Goal: Task Accomplishment & Management: Complete application form

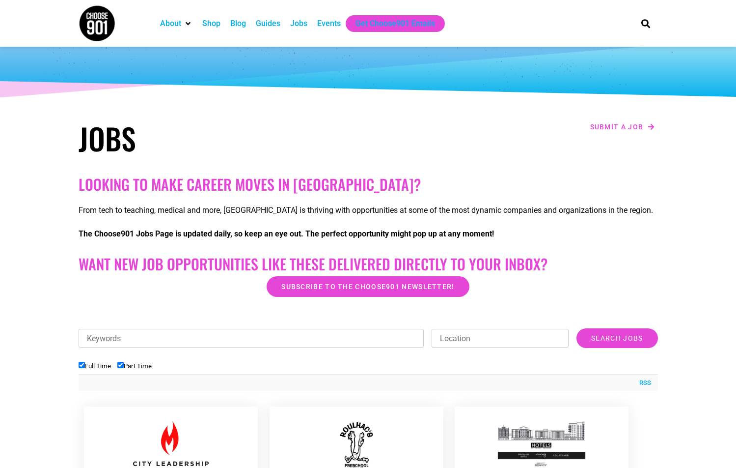
scroll to position [50, 0]
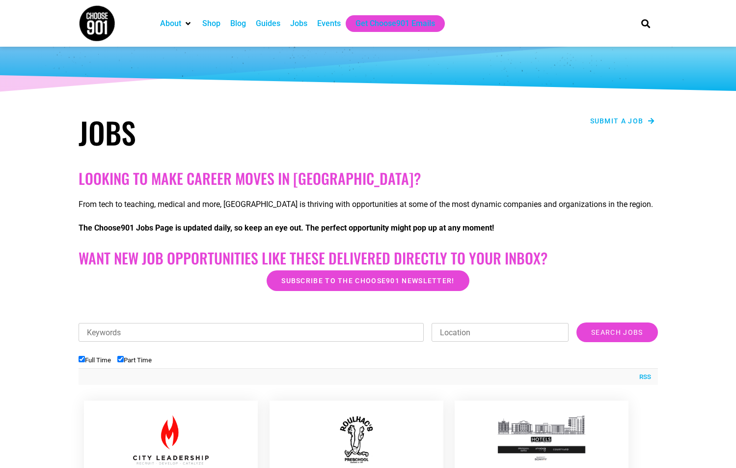
click at [624, 119] on span "Submit a job" at bounding box center [617, 120] width 54 height 7
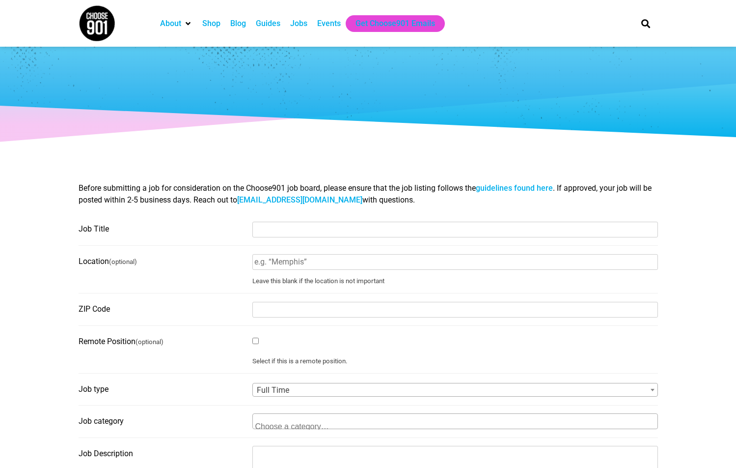
select select
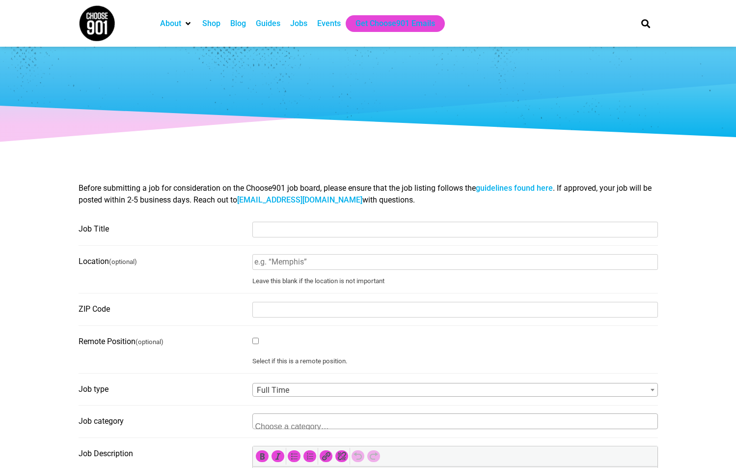
click at [288, 229] on input "Job Title" at bounding box center [455, 230] width 406 height 16
type input "Public Relations Manager"
type input "Memphis"
type input "38103"
type input "cynthia@hemlinetheory.com"
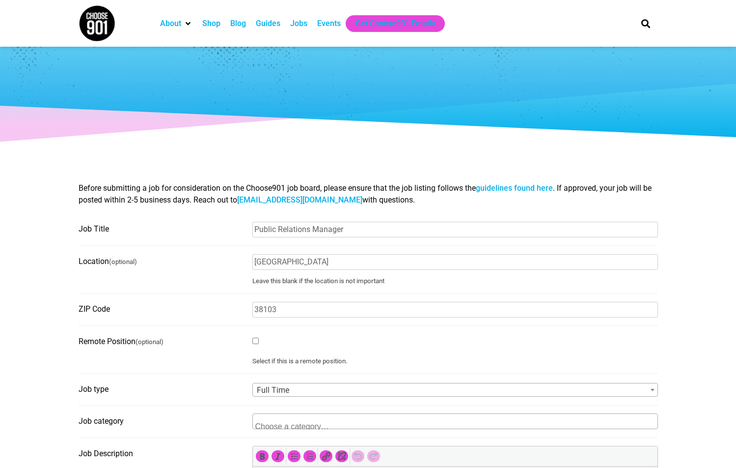
type input "Hemline Theory"
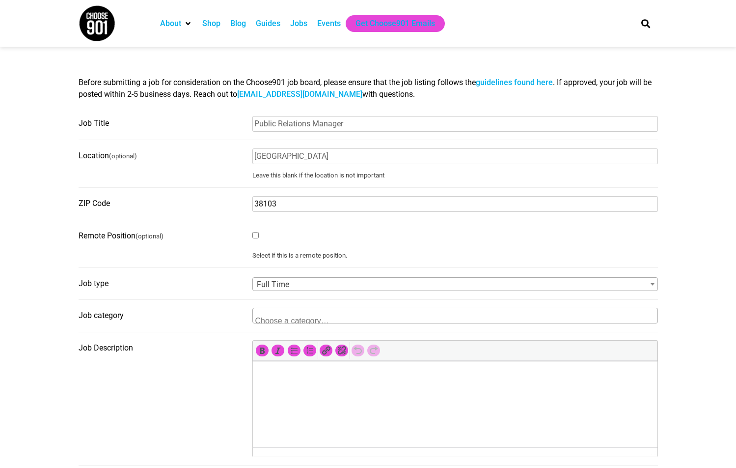
scroll to position [107, 0]
type input "38103"
click at [305, 282] on span "Full Time" at bounding box center [455, 284] width 405 height 14
click at [286, 284] on span "Full Time" at bounding box center [455, 284] width 405 height 14
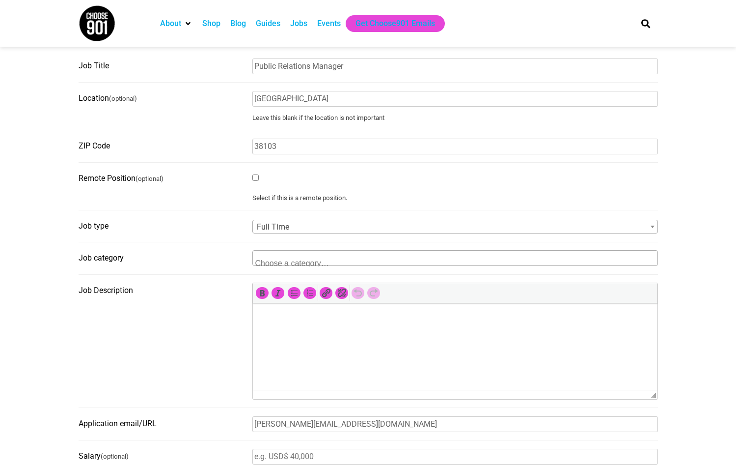
scroll to position [176, 0]
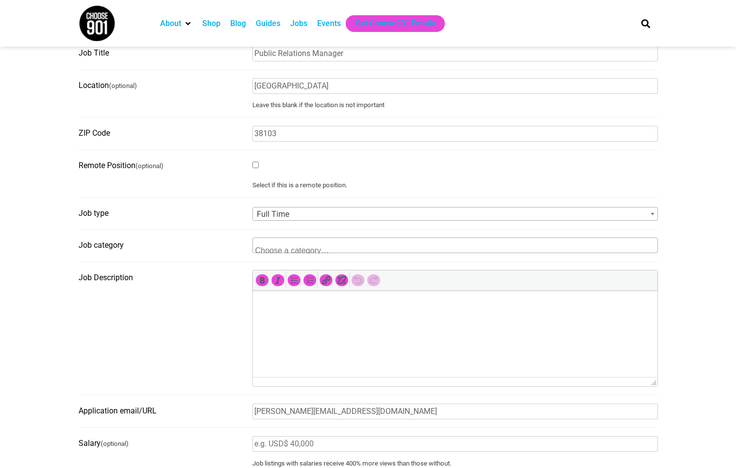
click at [282, 247] on textarea "Search" at bounding box center [302, 249] width 95 height 9
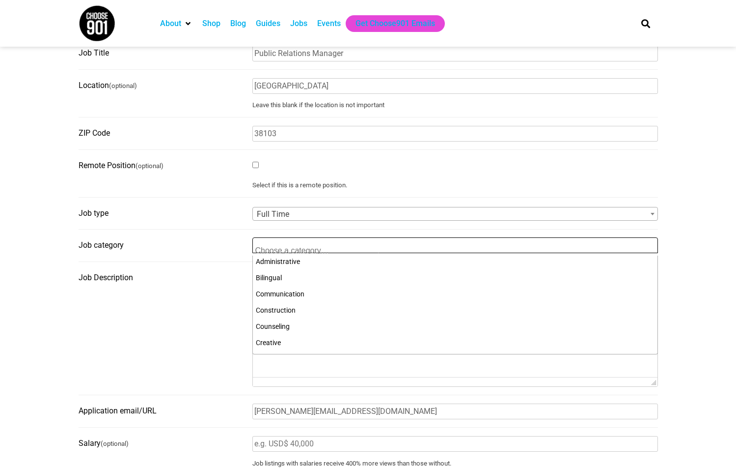
scroll to position [18, 0]
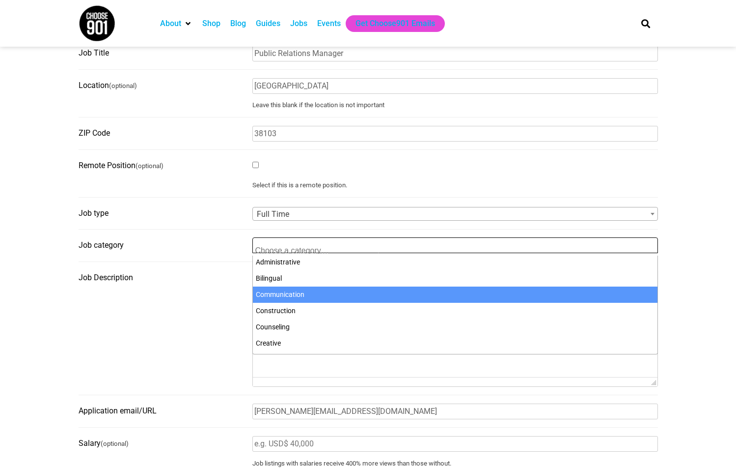
select select "4589"
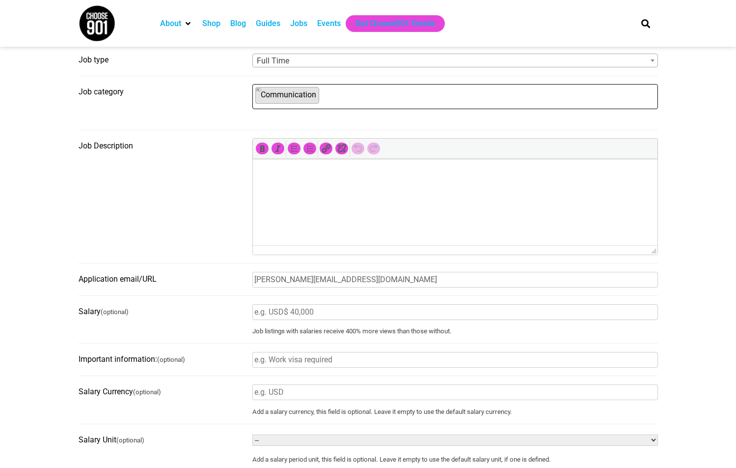
scroll to position [354, 0]
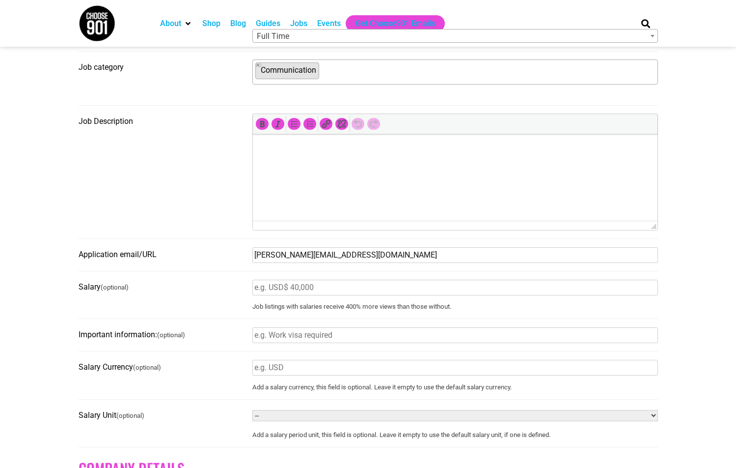
drag, startPoint x: 282, startPoint y: 258, endPoint x: 241, endPoint y: 256, distance: 41.3
click at [241, 256] on fieldset "Application email/URL cynthia@hemlinetheory.com" at bounding box center [369, 259] width 580 height 25
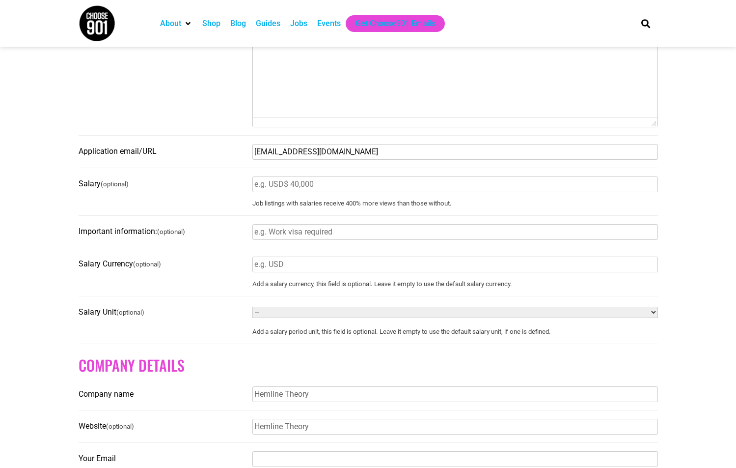
scroll to position [457, 0]
type input "hello@hemlinetheory.com"
click at [291, 317] on select "-- Year Month Week Day Hour" at bounding box center [455, 311] width 406 height 11
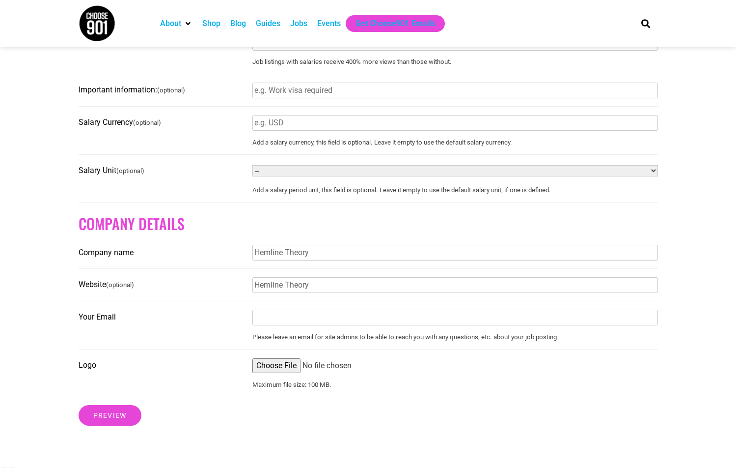
scroll to position [619, 0]
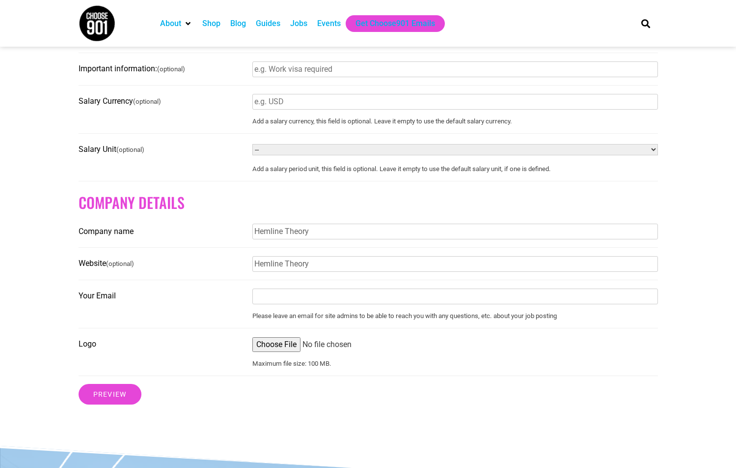
click at [278, 304] on input "Your Email" at bounding box center [455, 296] width 406 height 16
type input "cynthia@hemlinetheory.com"
click at [279, 345] on input "Logo" at bounding box center [455, 344] width 406 height 15
type input "C:\fakepath\Hem_LogoBlue.jpg"
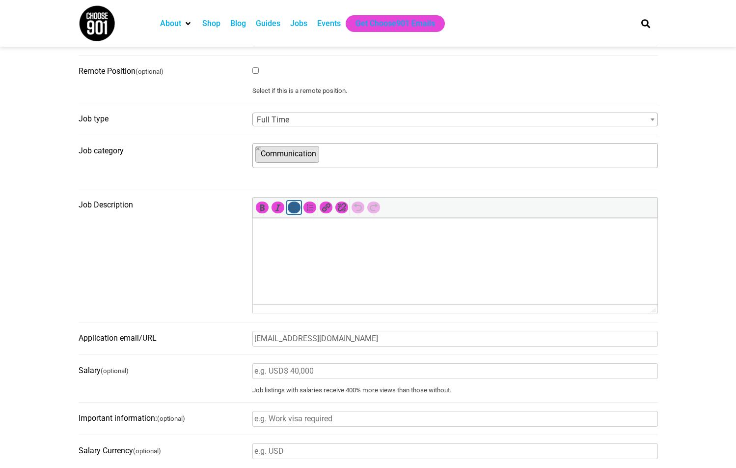
scroll to position [272, 0]
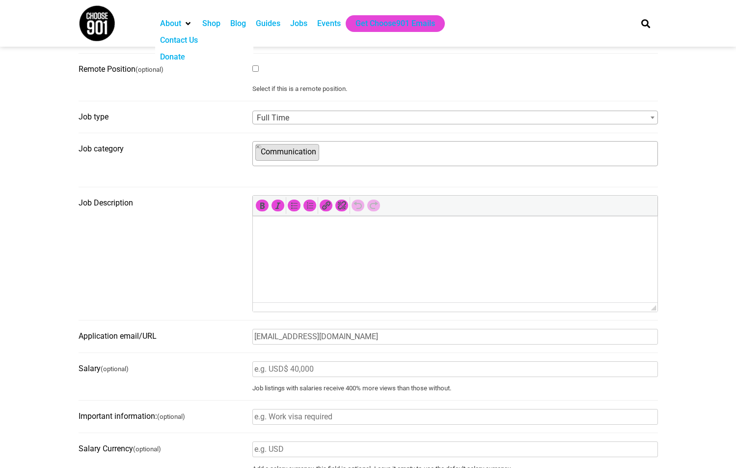
click at [326, 243] on html at bounding box center [454, 230] width 405 height 28
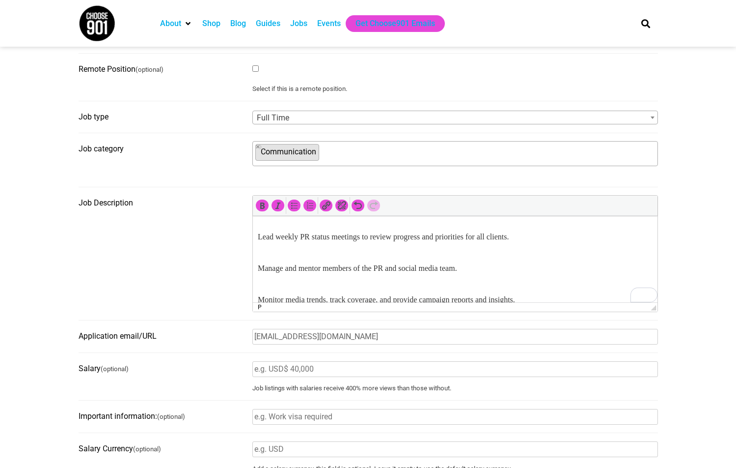
scroll to position [1809, 0]
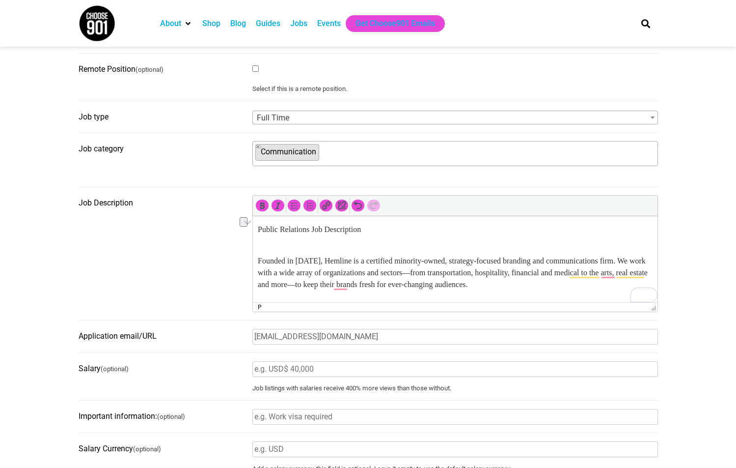
drag, startPoint x: 258, startPoint y: 229, endPoint x: 395, endPoint y: 231, distance: 136.6
click at [395, 231] on p "Public Relations Job Description" at bounding box center [454, 229] width 395 height 12
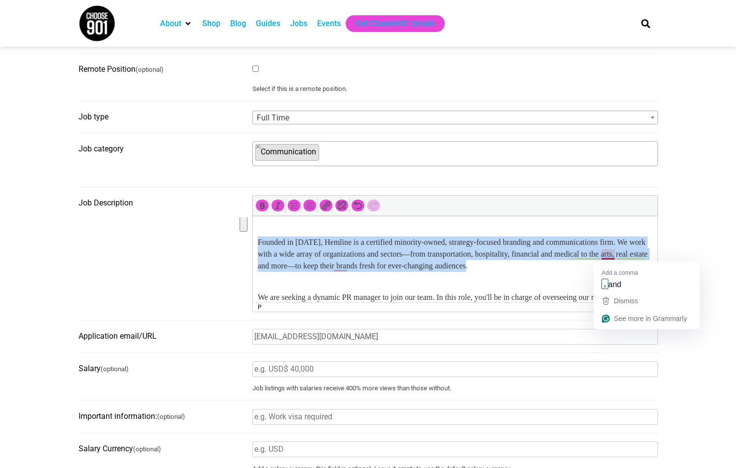
drag, startPoint x: 257, startPoint y: 241, endPoint x: 612, endPoint y: 267, distance: 355.5
click at [612, 267] on p "Founded in 2003, Hemline is a certified minority-owned, strategy-focused brandi…" at bounding box center [454, 247] width 395 height 47
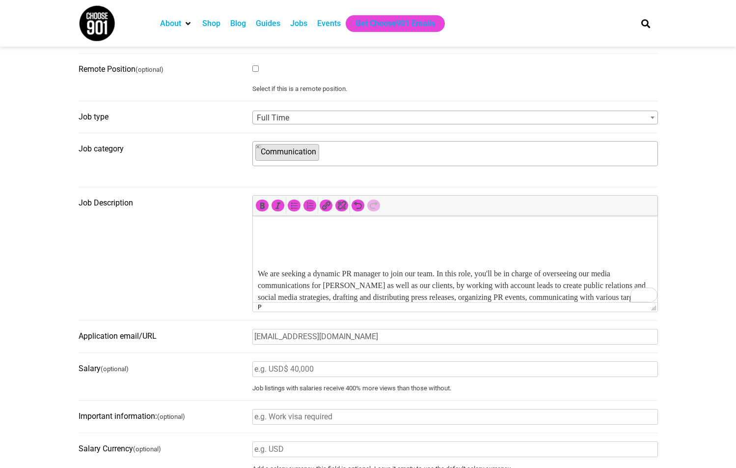
click at [281, 227] on p "To enrich screen reader interactions, please activate Accessibility in Grammarl…" at bounding box center [454, 236] width 395 height 24
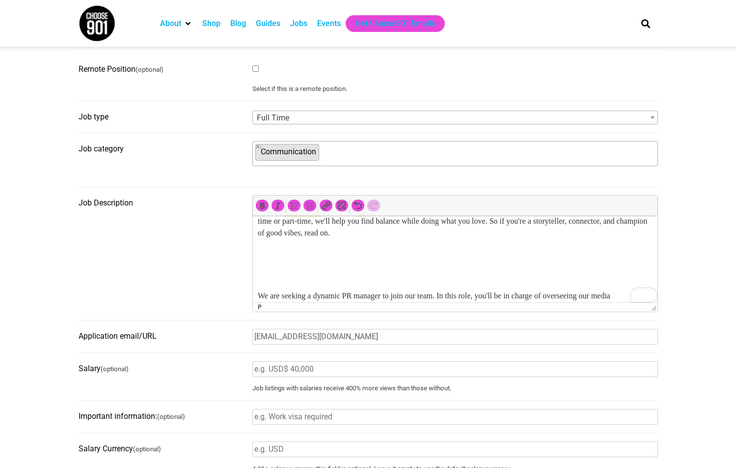
scroll to position [19, 0]
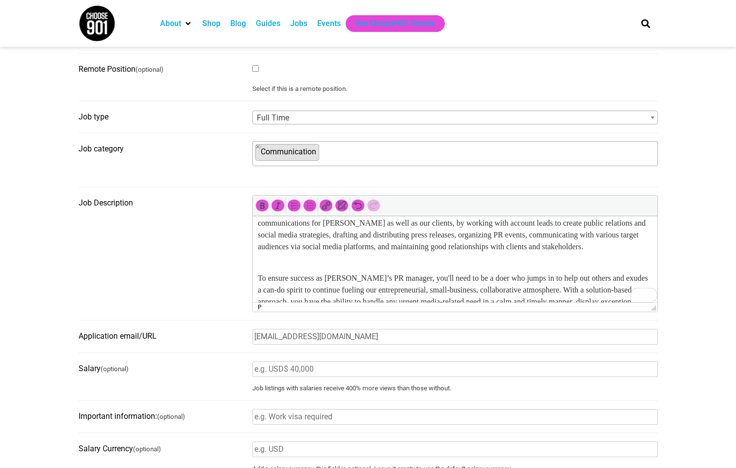
scroll to position [62, 0]
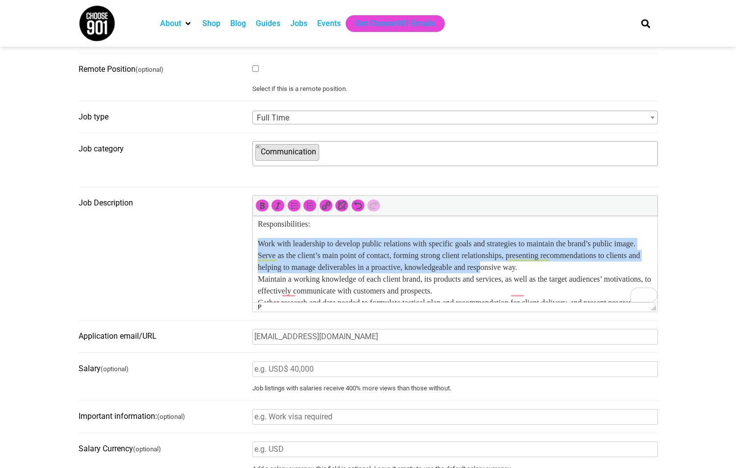
drag, startPoint x: 257, startPoint y: 253, endPoint x: 539, endPoint y: 287, distance: 283.4
click at [539, 287] on p "Work with leadership to develop public relations with specific goals and strate…" at bounding box center [454, 350] width 395 height 224
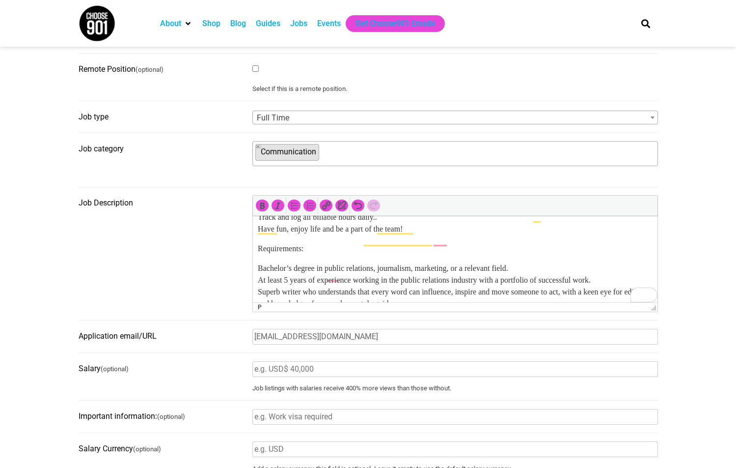
click at [423, 235] on p "Work with leadership to develop public relations with specific goals and strate…" at bounding box center [454, 123] width 395 height 224
click at [291, 208] on icon "Bulleted list (⌃⌥U)" at bounding box center [294, 205] width 10 height 10
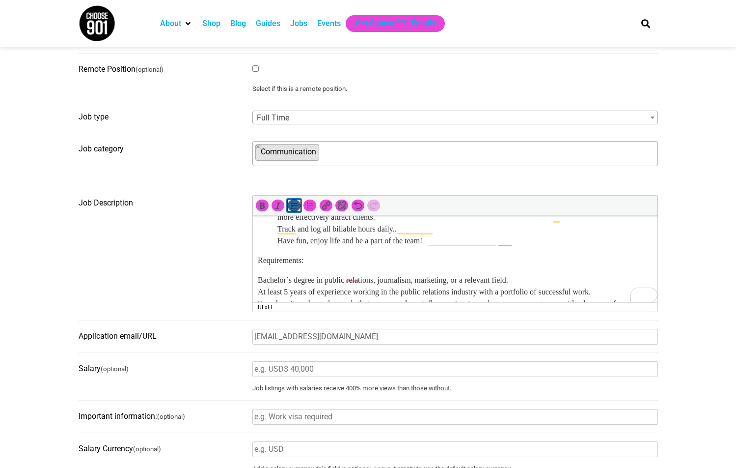
click at [291, 208] on icon "Bulleted list (⌃⌥U)" at bounding box center [294, 205] width 10 height 10
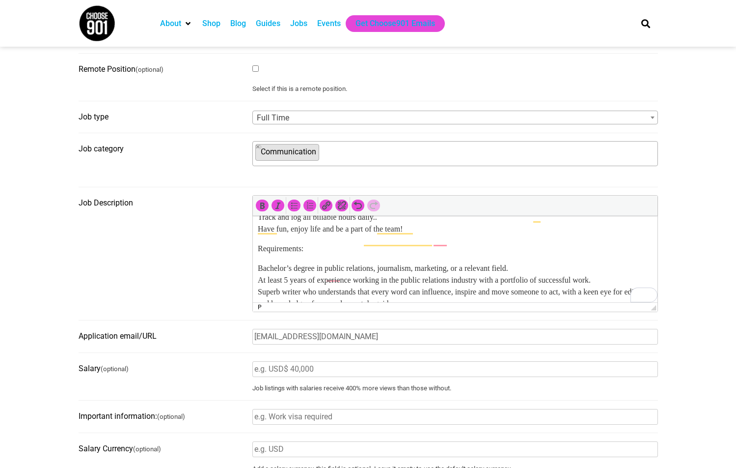
click at [390, 235] on p "Work with leadership to develop public relations with specific goals and strate…" at bounding box center [454, 123] width 395 height 224
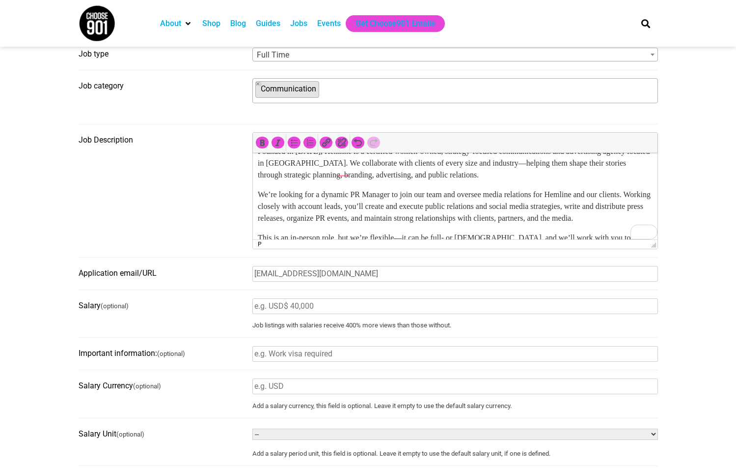
click at [342, 114] on p "Chat GPT:" at bounding box center [454, 102] width 395 height 24
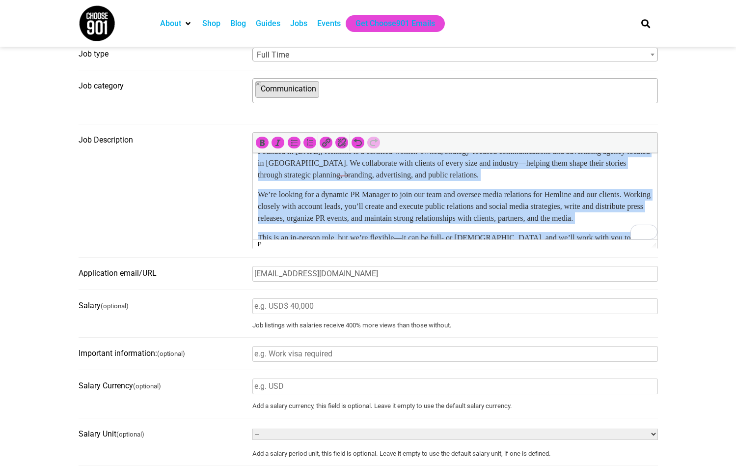
click at [342, 114] on p "Chat GPT:" at bounding box center [454, 102] width 395 height 24
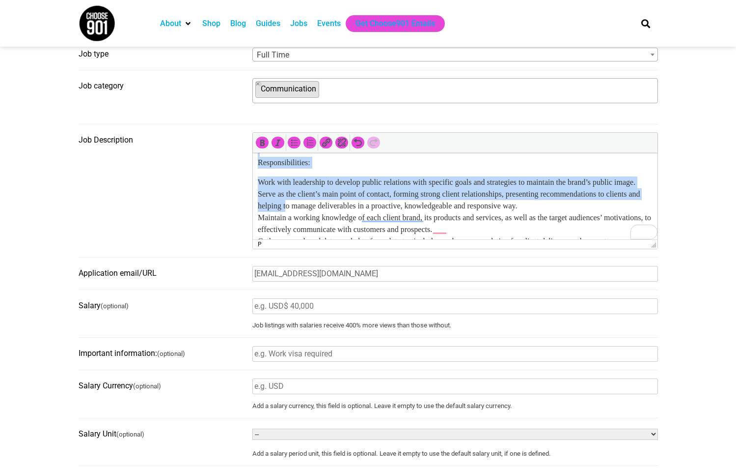
scroll to position [195, 0]
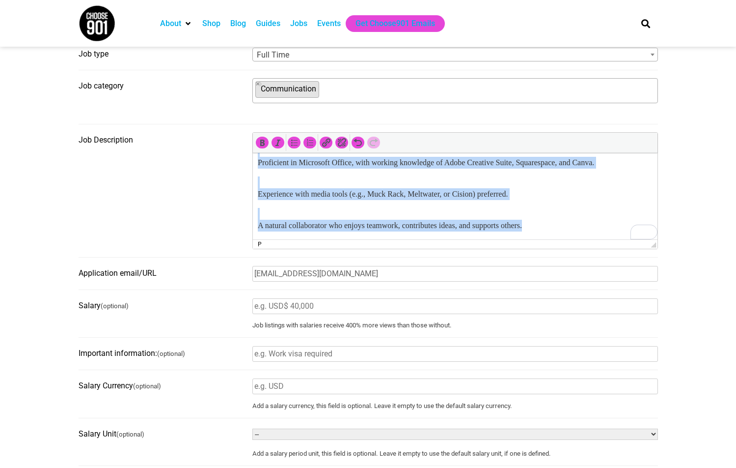
drag, startPoint x: 284, startPoint y: 200, endPoint x: 368, endPoint y: 287, distance: 121.2
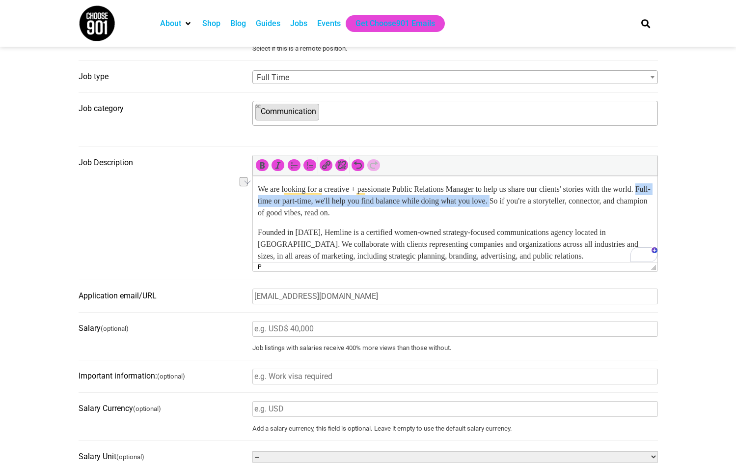
drag, startPoint x: 551, startPoint y: 201, endPoint x: 282, endPoint y: 202, distance: 268.7
click at [282, 202] on p "We are looking for a creative + passionate Public Relations Manager to help us …" at bounding box center [454, 200] width 395 height 35
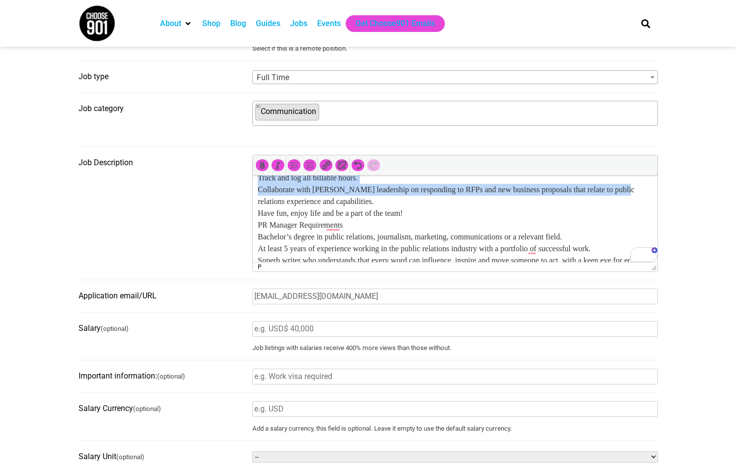
drag, startPoint x: 257, startPoint y: 190, endPoint x: 270, endPoint y: 216, distance: 28.8
click at [270, 216] on p "PR Manager Responsibilities Work with the account lead to develop and implement…" at bounding box center [454, 207] width 395 height 377
click at [293, 167] on icon "Bulleted list (⌃⌥U)" at bounding box center [294, 165] width 10 height 10
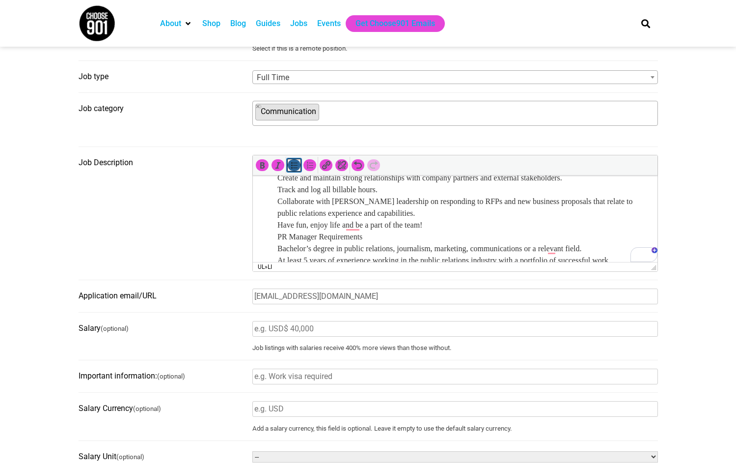
click at [293, 167] on icon "Bulleted list (⌃⌥U)" at bounding box center [294, 165] width 10 height 10
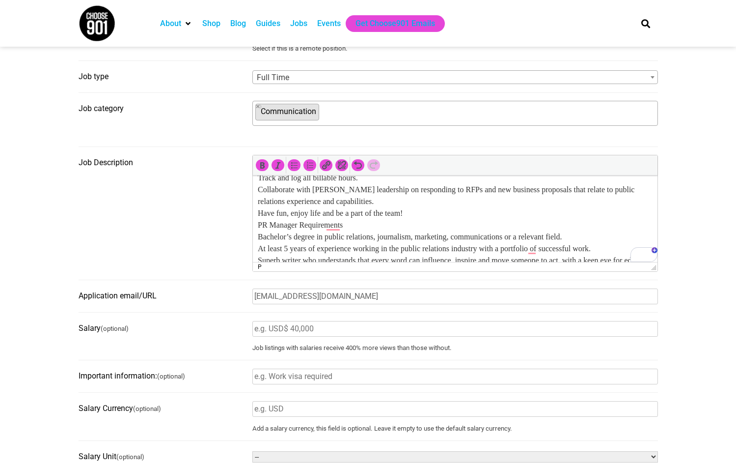
click at [257, 237] on p "PR Manager Responsibilities Work with the account lead to develop and implement…" at bounding box center [454, 207] width 395 height 377
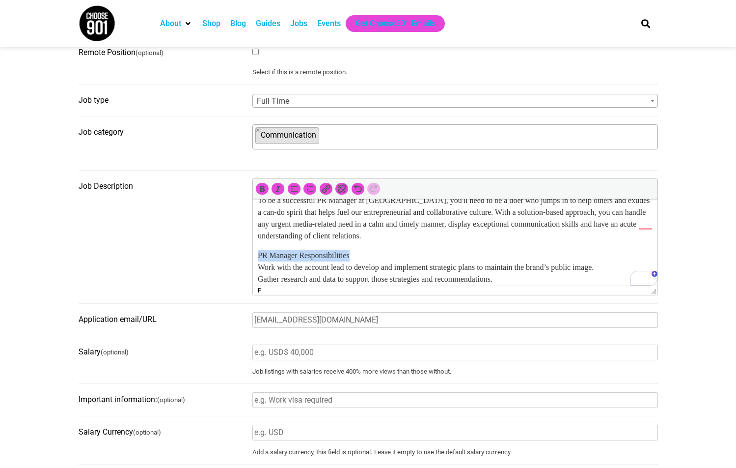
drag, startPoint x: 367, startPoint y: 254, endPoint x: 256, endPoint y: 256, distance: 111.0
click at [256, 256] on html "We are looking for a creative + passionate Public Relations Manager to help us …" at bounding box center [454, 343] width 405 height 597
click at [260, 190] on icon "Bold (⌘B)" at bounding box center [262, 189] width 10 height 10
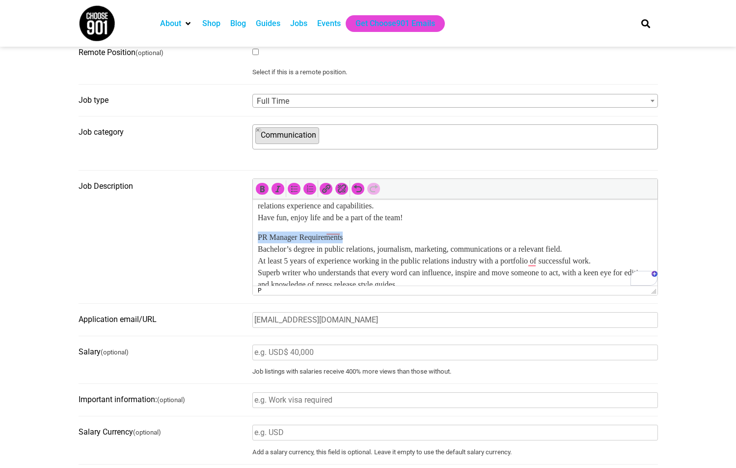
drag, startPoint x: 364, startPoint y: 250, endPoint x: 257, endPoint y: 249, distance: 106.6
click at [257, 249] on p "PR Manager Requirements Bachelor’s degree in public relations, journalism, mark…" at bounding box center [454, 319] width 395 height 177
click at [262, 192] on icon "Bold (⌘B)" at bounding box center [262, 189] width 10 height 10
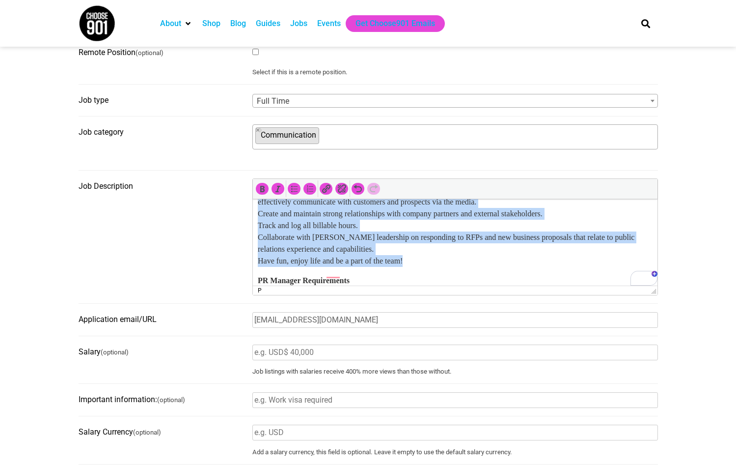
drag, startPoint x: 435, startPoint y: 272, endPoint x: 257, endPoint y: 217, distance: 186.6
click at [257, 217] on p "PR Manager Responsibilities Work with the account lead to develop and implement…" at bounding box center [454, 166] width 395 height 200
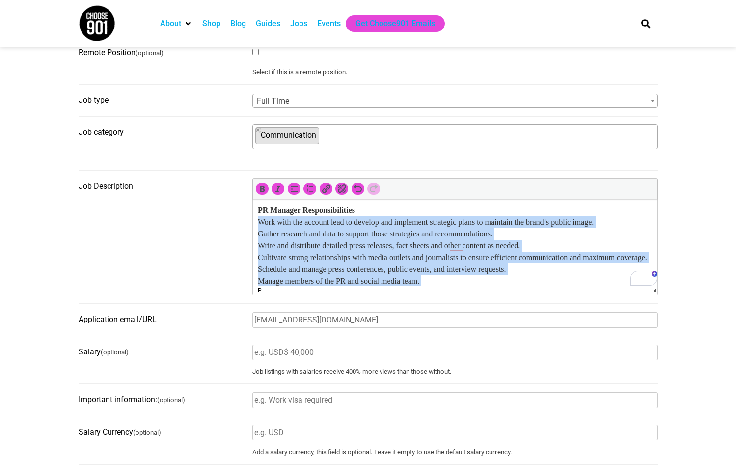
click at [257, 223] on p "PR Manager Responsibilities Work with the account lead to develop and implement…" at bounding box center [454, 304] width 395 height 200
click at [295, 189] on icon "Bulleted list (⌃⌥U)" at bounding box center [294, 189] width 10 height 10
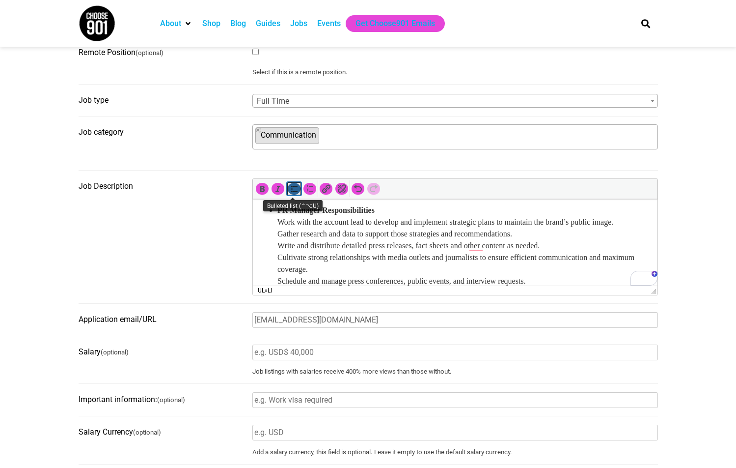
click at [292, 190] on icon "Bulleted list (⌃⌥U)" at bounding box center [294, 189] width 10 height 10
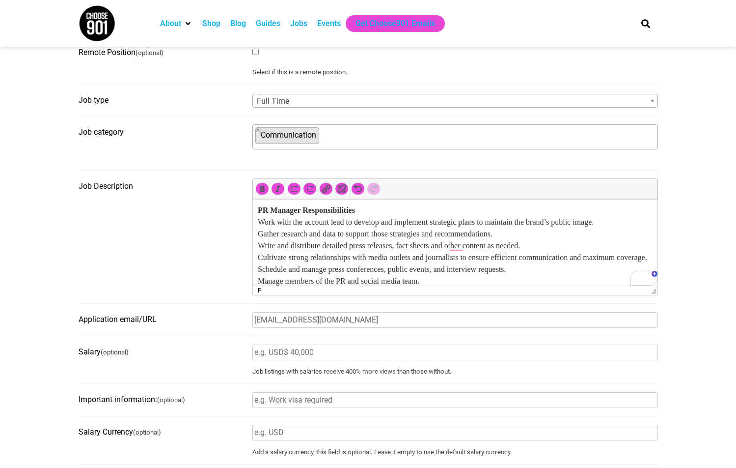
click at [332, 242] on p "PR Manager Responsibilities Work with the account lead to develop and implement…" at bounding box center [454, 304] width 395 height 200
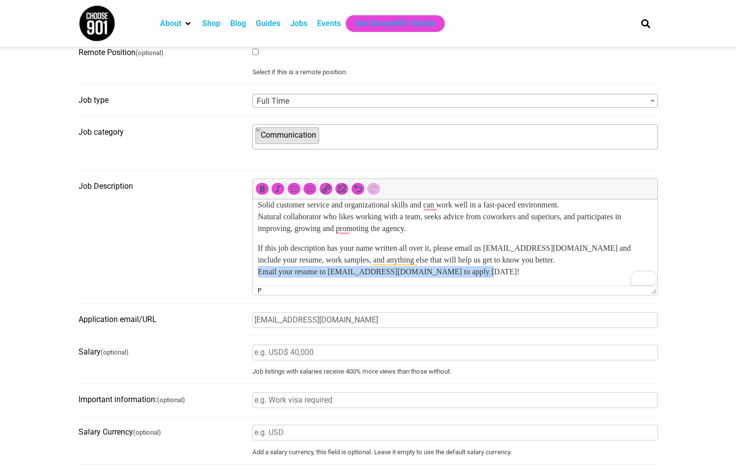
drag, startPoint x: 258, startPoint y: 271, endPoint x: 491, endPoint y: 274, distance: 232.8
click at [491, 274] on p "If this job description has your name written all over it, please email us hell…" at bounding box center [454, 259] width 395 height 35
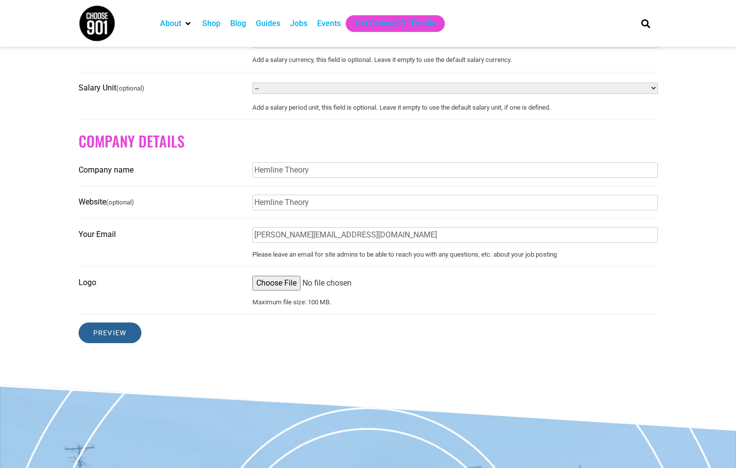
click at [117, 335] on input "Preview" at bounding box center [110, 332] width 63 height 21
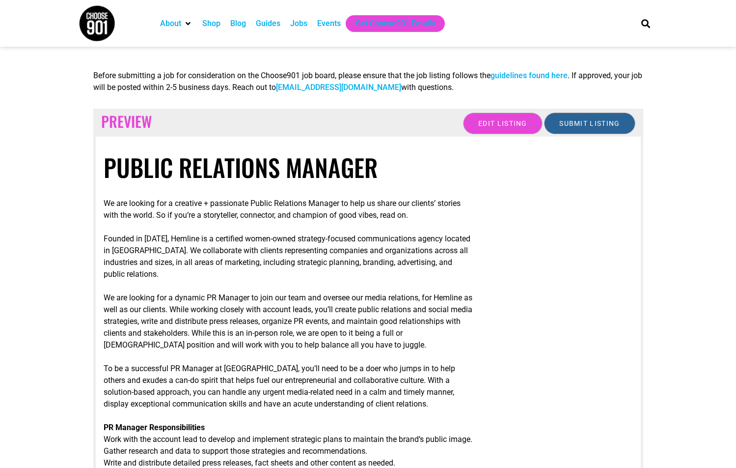
click at [580, 121] on input "Submit Listing" at bounding box center [589, 123] width 91 height 22
